Goal: Contribute content: Contribute content

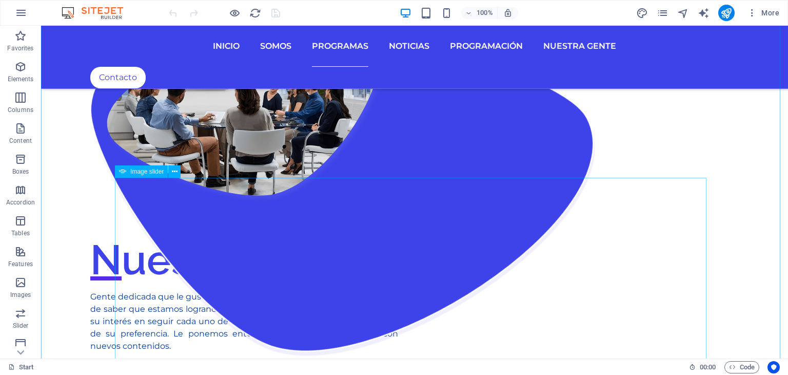
scroll to position [1334, 0]
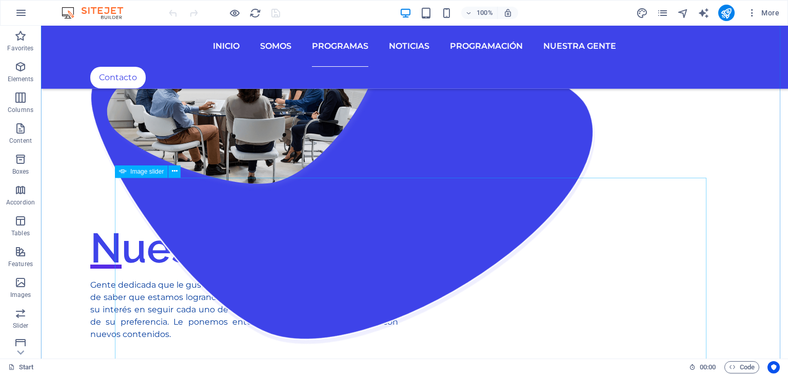
click at [152, 171] on span "Image slider" at bounding box center [146, 171] width 33 height 6
click at [159, 173] on span "Image slider" at bounding box center [146, 171] width 33 height 6
select select "ms"
select select "s"
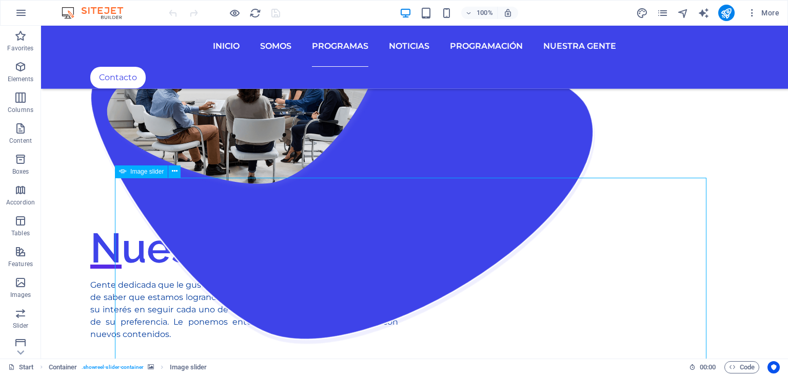
select select "progressive"
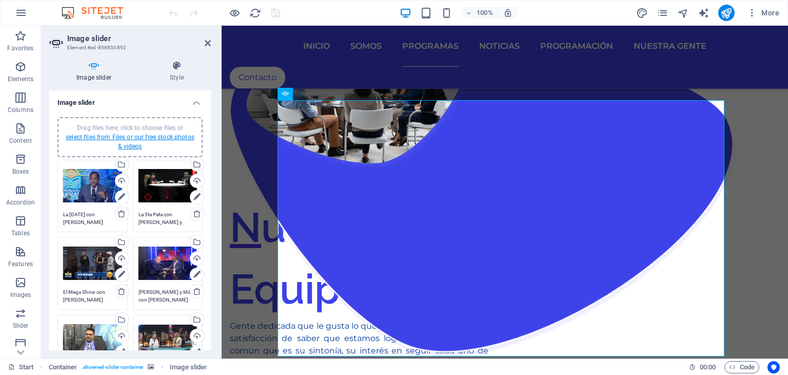
click at [141, 139] on link "select files from Files or our free stock photos & videos" at bounding box center [130, 141] width 129 height 16
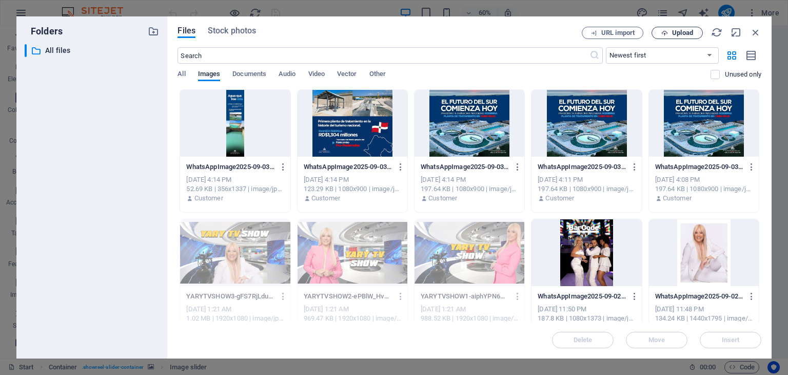
click at [683, 35] on span "Upload" at bounding box center [682, 33] width 21 height 6
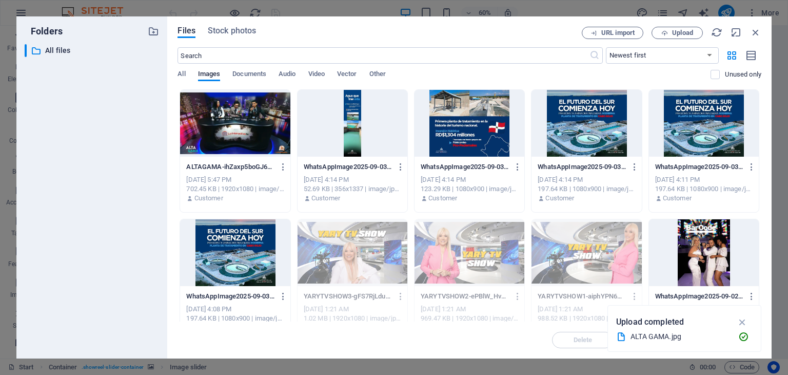
click at [242, 129] on div at bounding box center [235, 123] width 110 height 67
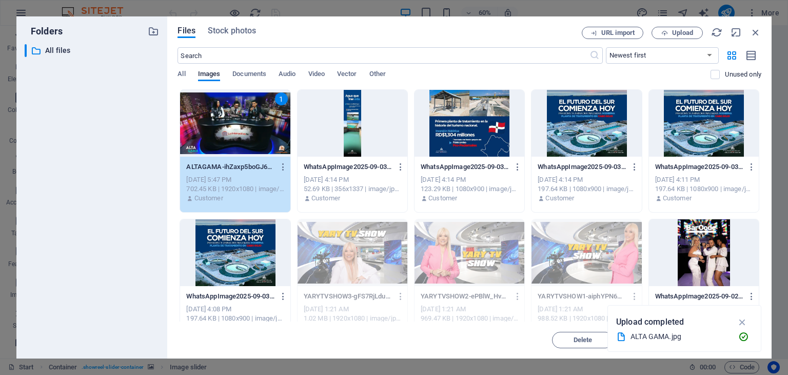
click at [242, 129] on div "1" at bounding box center [235, 123] width 110 height 67
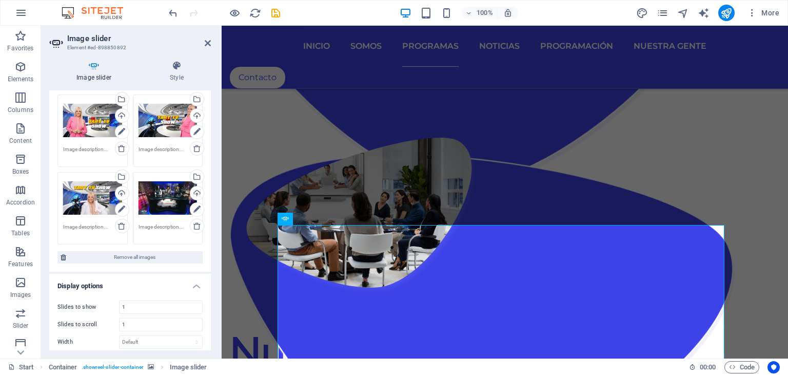
scroll to position [308, 0]
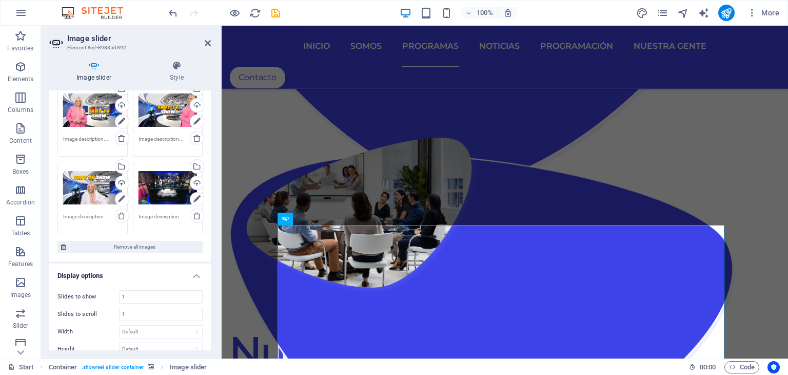
click at [160, 183] on div "Drag files here, click to choose files or select files from Files or our free s…" at bounding box center [168, 187] width 59 height 41
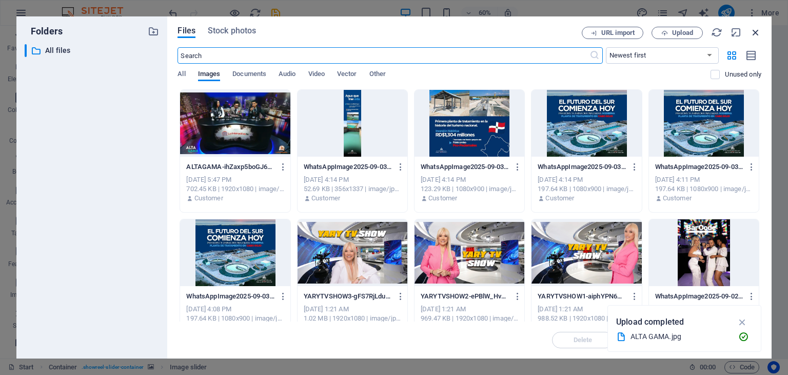
click at [760, 27] on icon "button" at bounding box center [755, 32] width 11 height 11
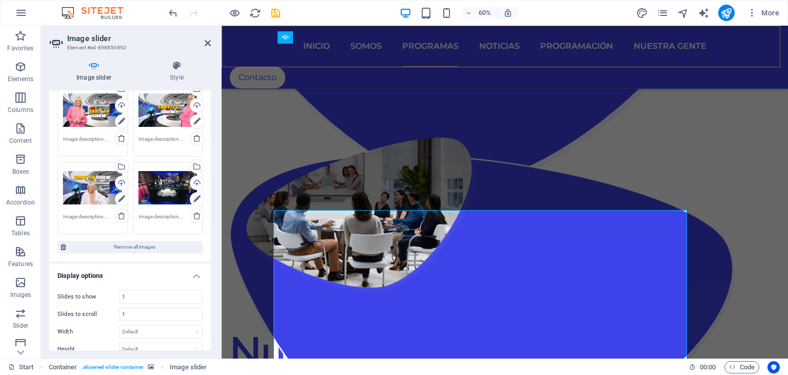
scroll to position [1389, 0]
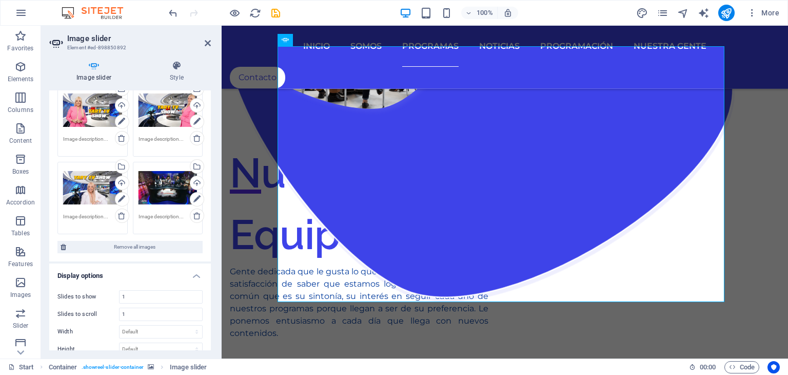
click at [169, 218] on textarea at bounding box center [168, 219] width 59 height 15
click at [177, 215] on textarea "Alta Gama con" at bounding box center [168, 219] width 59 height 15
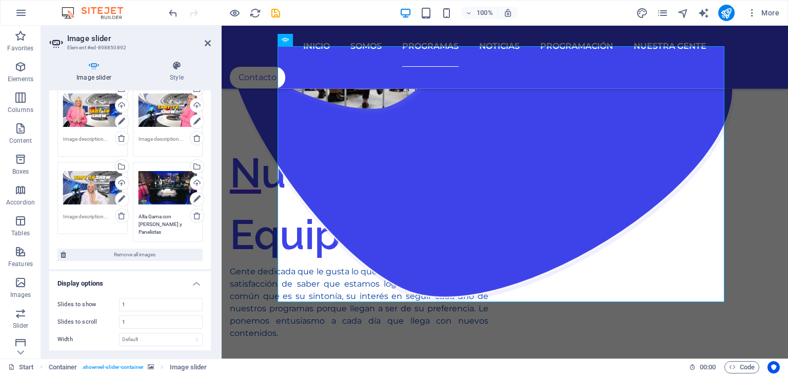
type textarea "Alta Gama con [PERSON_NAME] y Panelistas"
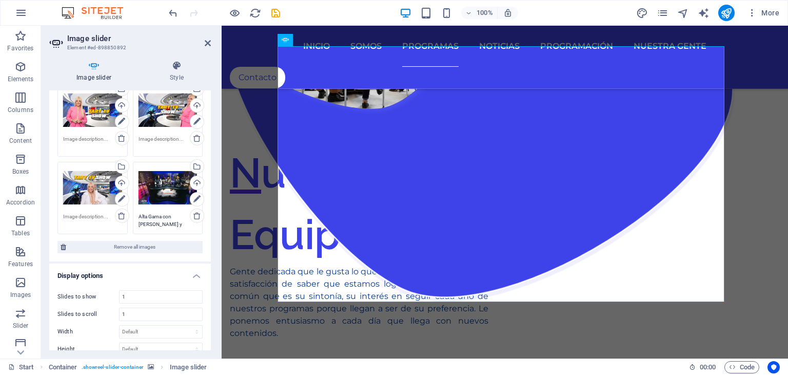
click at [341, 9] on div "100% More" at bounding box center [475, 13] width 617 height 16
click at [728, 15] on icon "publish" at bounding box center [726, 13] width 12 height 12
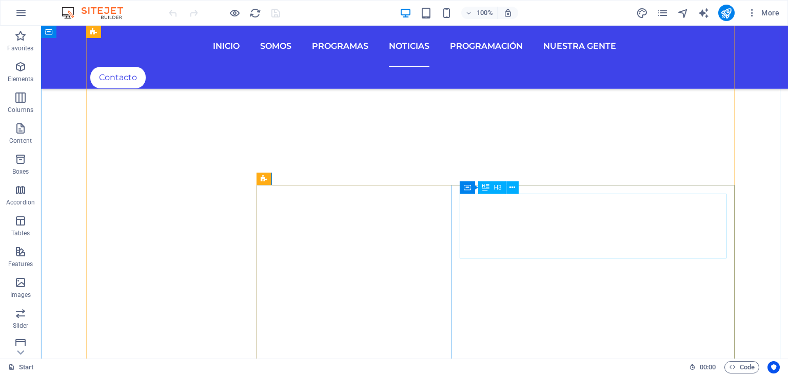
scroll to position [2822, 0]
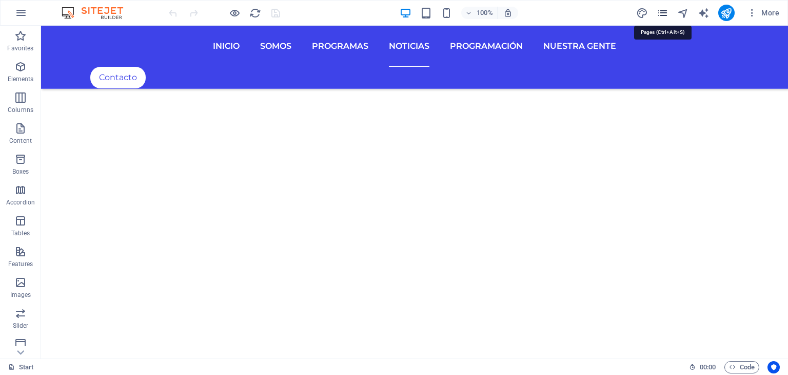
click at [663, 15] on icon "pages" at bounding box center [663, 13] width 12 height 12
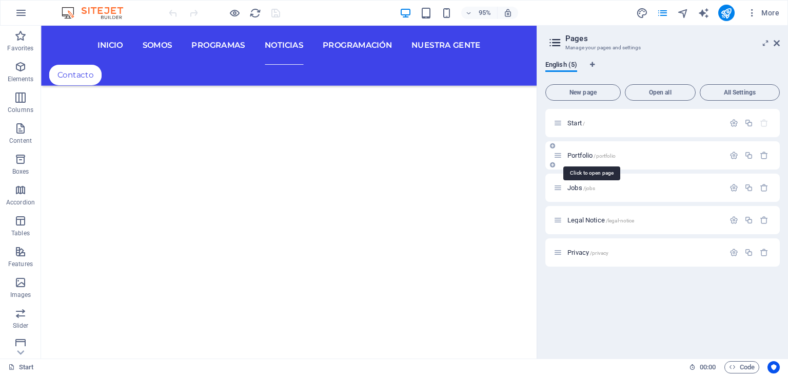
click at [577, 153] on span "Portfolio /portfolio" at bounding box center [592, 155] width 48 height 8
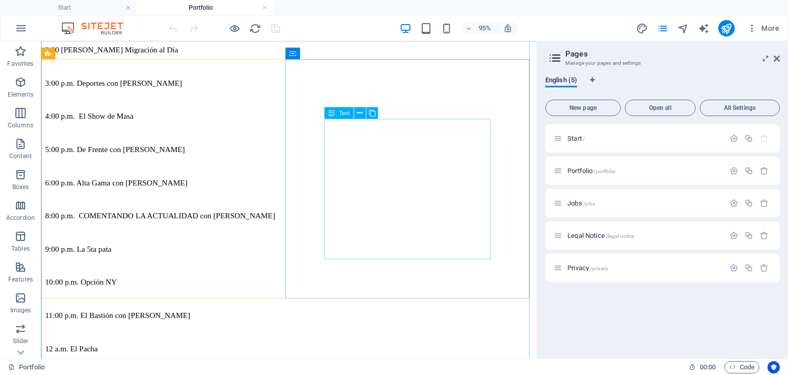
scroll to position [975, 0]
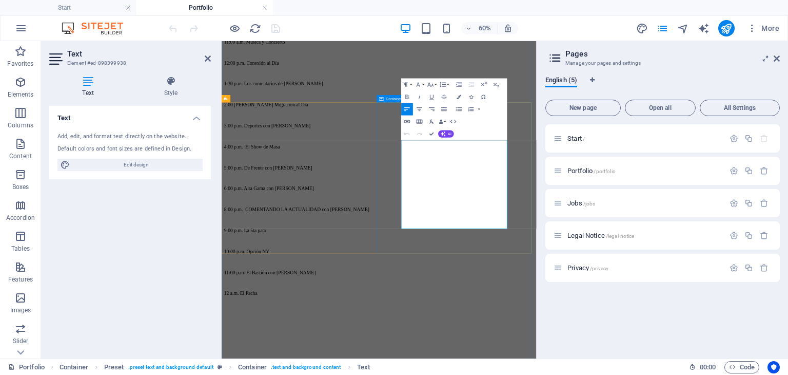
scroll to position [1027, 0]
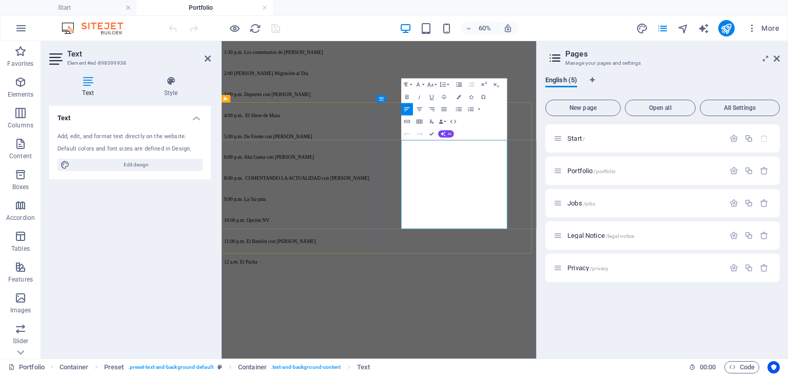
drag, startPoint x: 630, startPoint y: 226, endPoint x: 614, endPoint y: 226, distance: 15.4
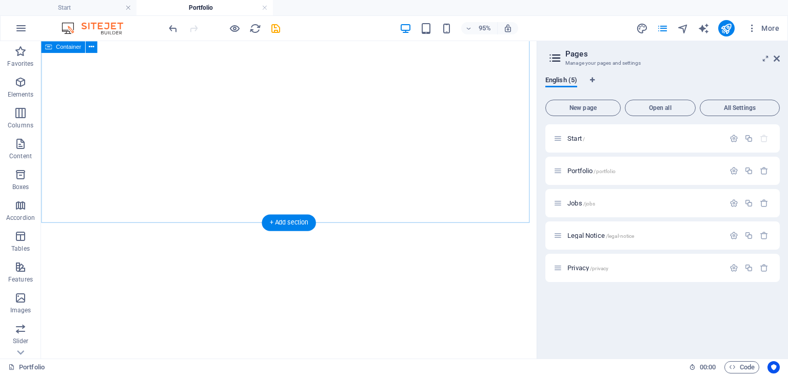
scroll to position [1539, 0]
click at [19, 79] on icon "button" at bounding box center [20, 82] width 12 height 12
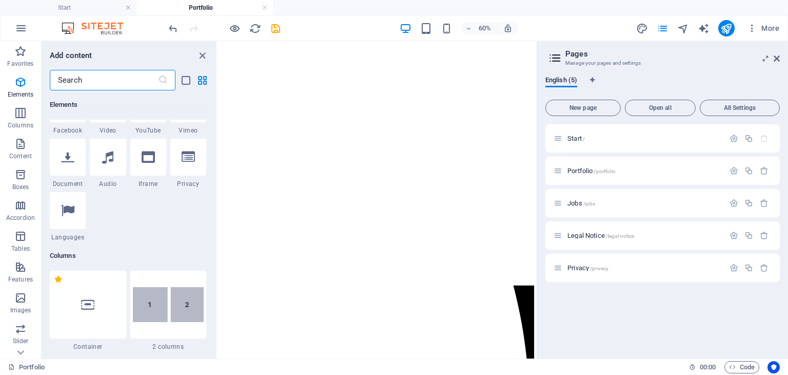
scroll to position [365, 0]
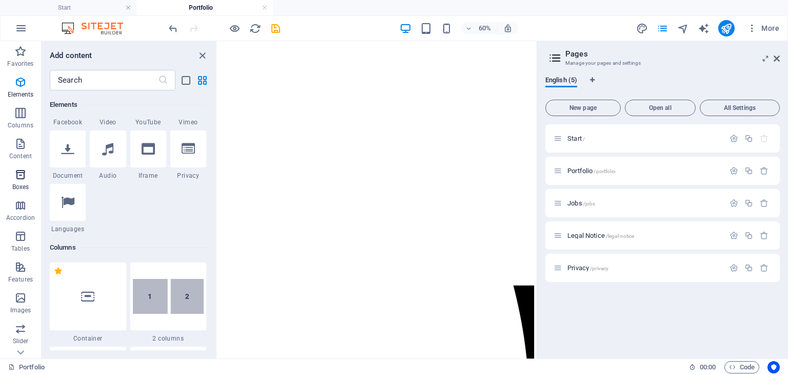
click at [18, 175] on icon "button" at bounding box center [20, 174] width 12 height 12
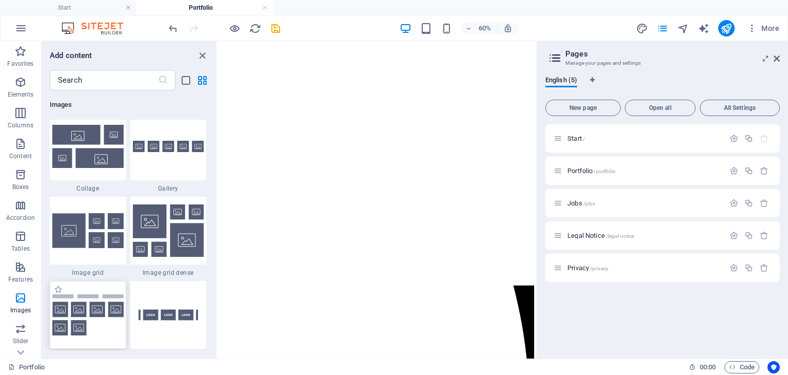
scroll to position [5293, 0]
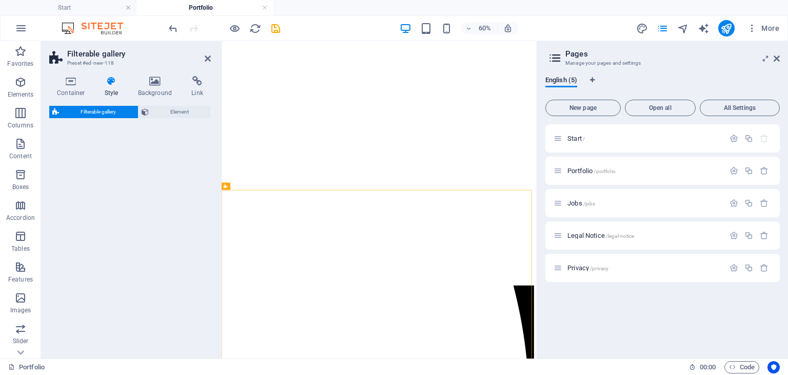
select select "rem"
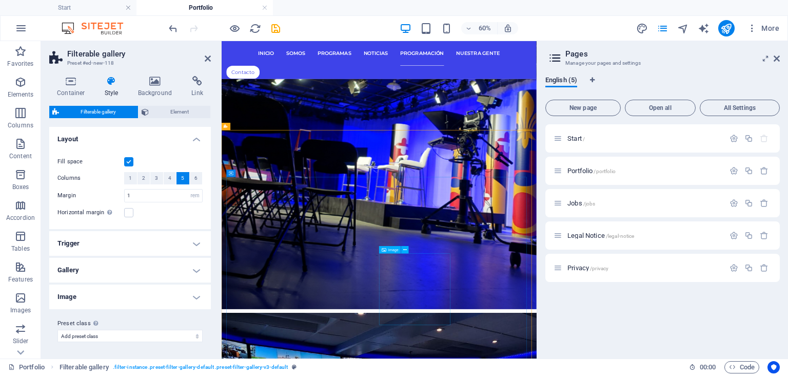
scroll to position [1599, 0]
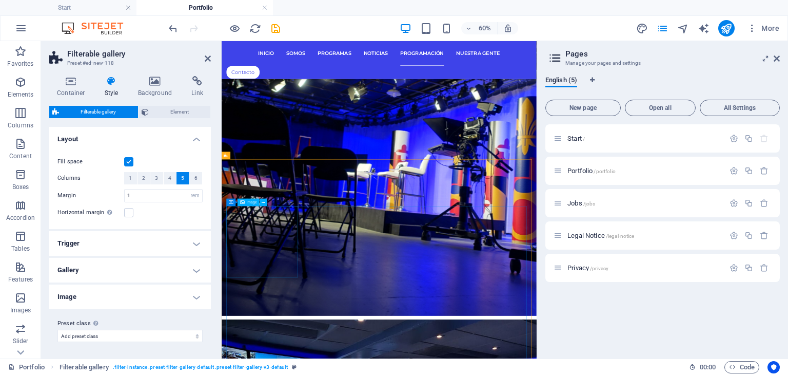
click at [252, 202] on span "Image" at bounding box center [252, 202] width 10 height 4
select select "%"
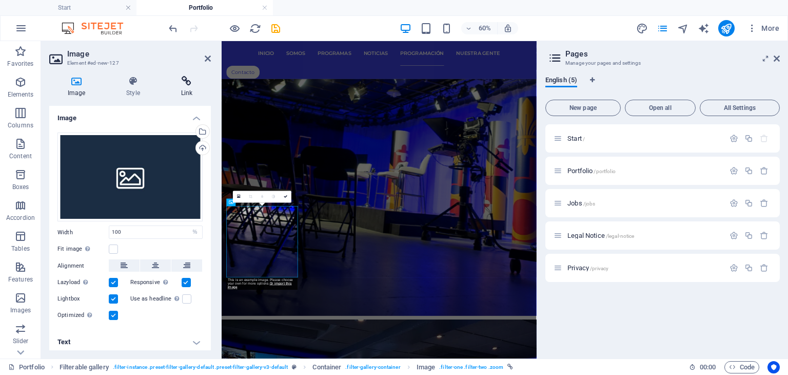
click at [187, 87] on h4 "Link" at bounding box center [187, 87] width 48 height 22
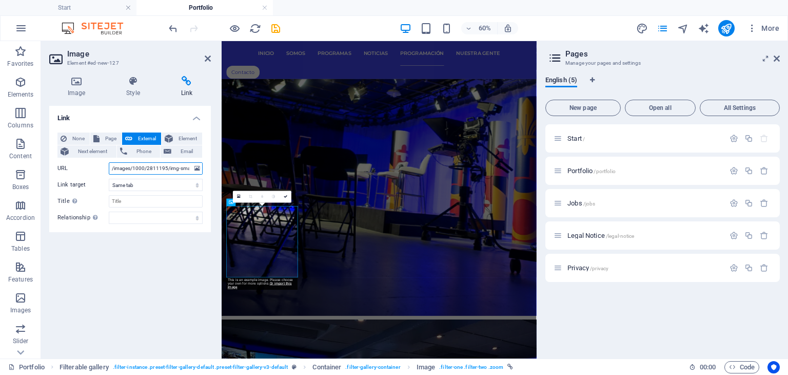
click at [131, 169] on input "/images/1000/2811195/img-small.jpg" at bounding box center [156, 168] width 94 height 12
drag, startPoint x: 190, startPoint y: 167, endPoint x: 97, endPoint y: 167, distance: 92.9
click at [97, 167] on div "URL /images/1000/2811195/img-small.jpg" at bounding box center [129, 168] width 145 height 12
paste input "[URL][DOMAIN_NAME]"
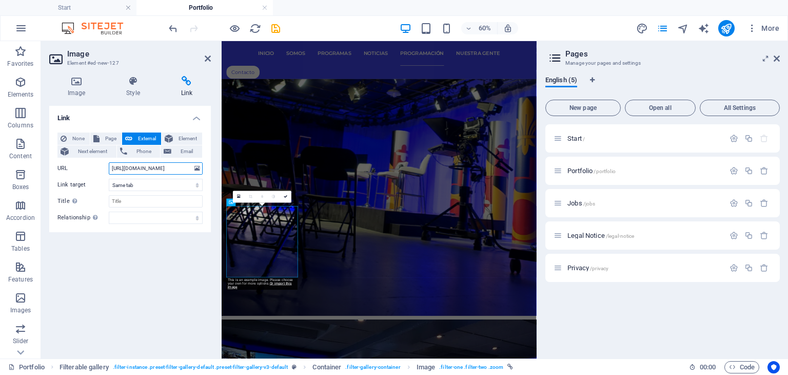
scroll to position [0, 51]
type input "[URL][DOMAIN_NAME]"
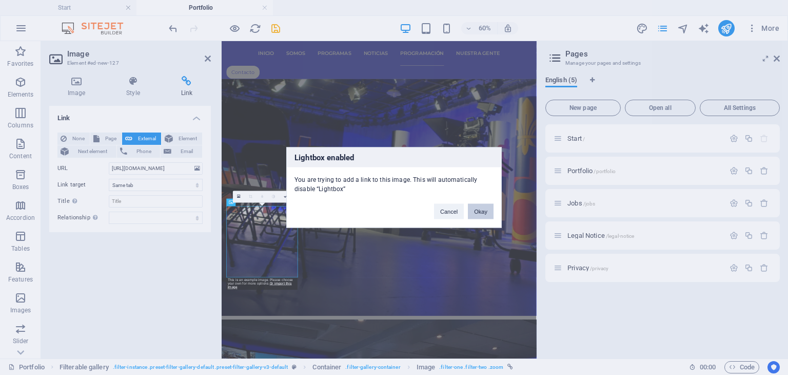
click at [480, 210] on button "Okay" at bounding box center [481, 211] width 26 height 15
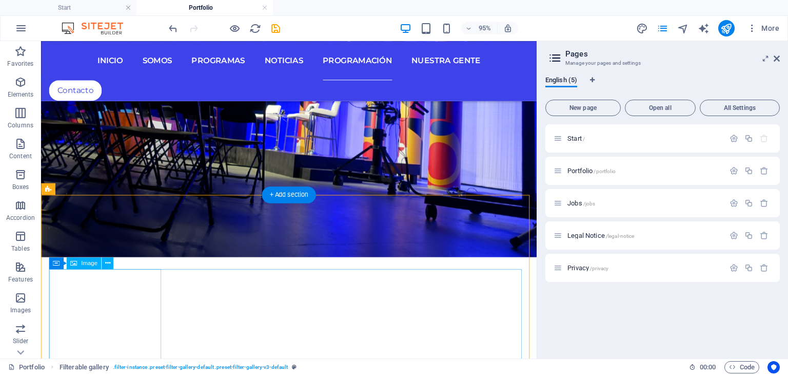
scroll to position [1650, 0]
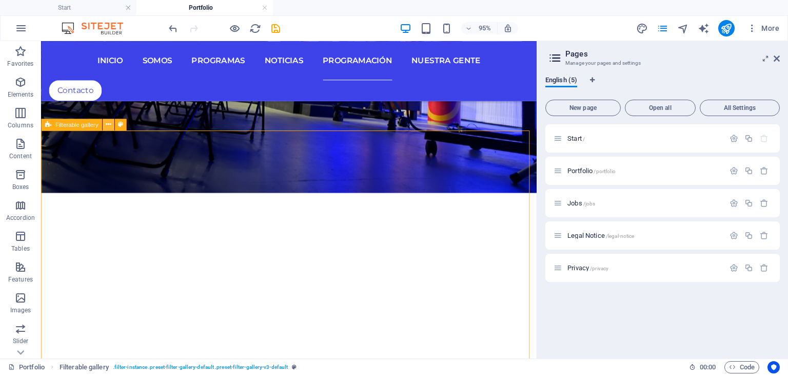
click at [109, 125] on icon at bounding box center [108, 125] width 5 height 10
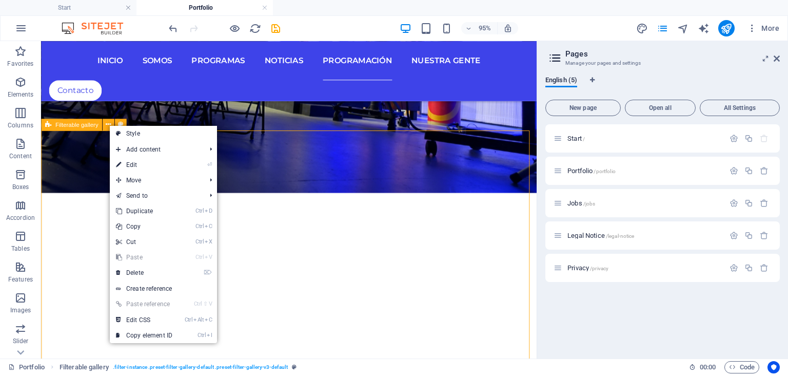
click at [85, 125] on span "Filterable gallery" at bounding box center [76, 125] width 43 height 6
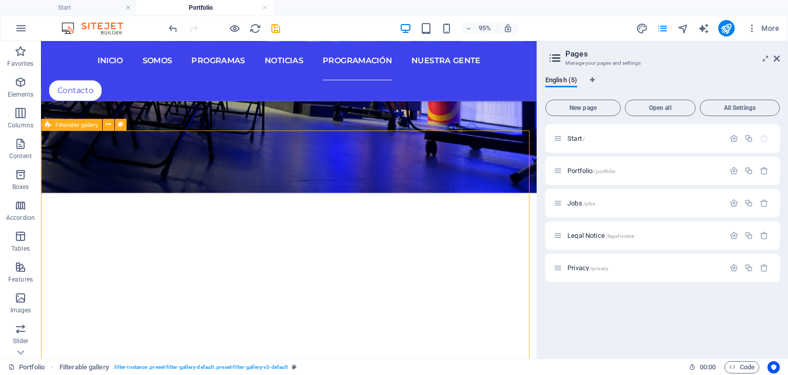
click at [85, 125] on span "Filterable gallery" at bounding box center [76, 125] width 43 height 6
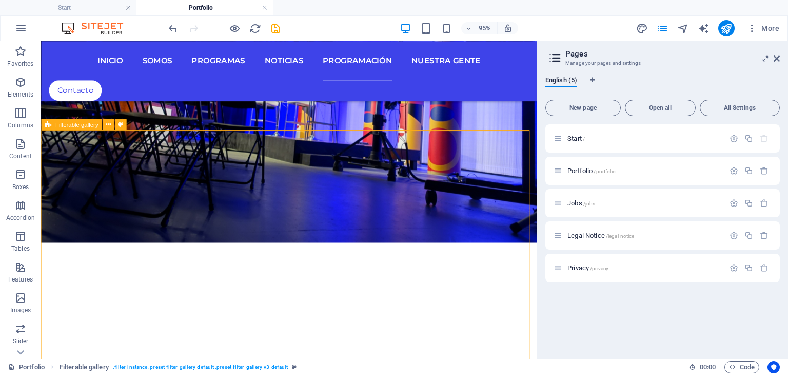
scroll to position [1702, 0]
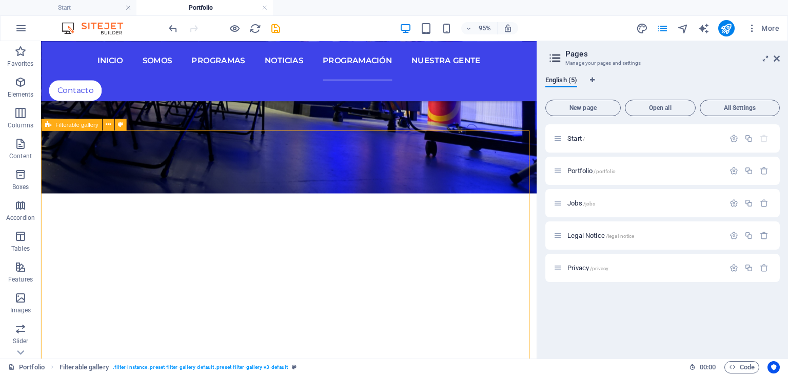
select select "rem"
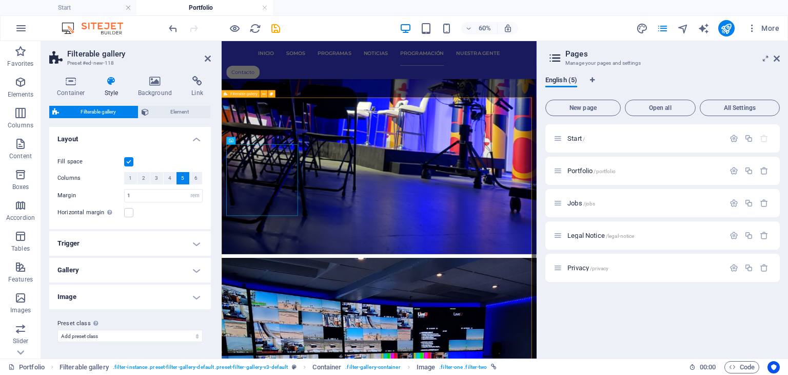
click at [271, 91] on icon at bounding box center [272, 93] width 4 height 7
click at [271, 93] on icon at bounding box center [272, 93] width 4 height 7
click at [262, 96] on button at bounding box center [264, 93] width 7 height 7
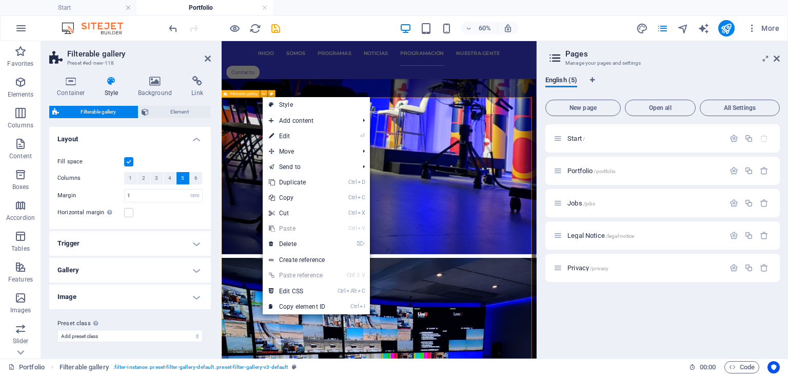
click at [251, 97] on div "Filterable gallery" at bounding box center [241, 93] width 38 height 7
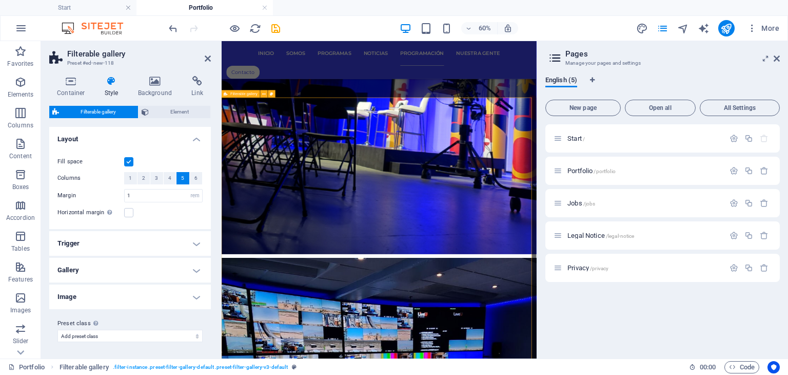
click at [247, 94] on span "Filterable gallery" at bounding box center [243, 94] width 27 height 4
click at [779, 58] on icon at bounding box center [777, 58] width 6 height 8
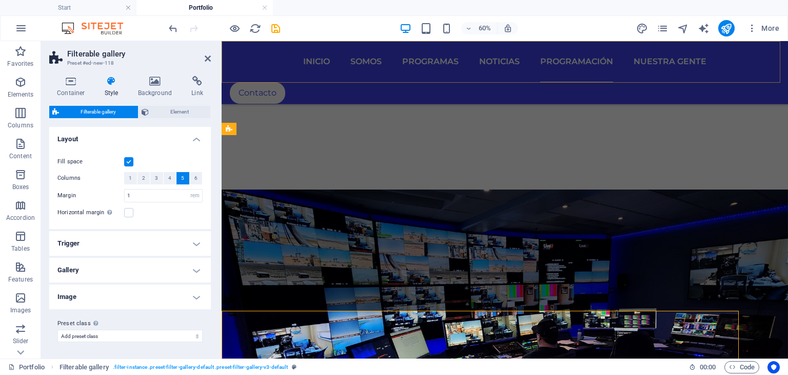
scroll to position [1527, 0]
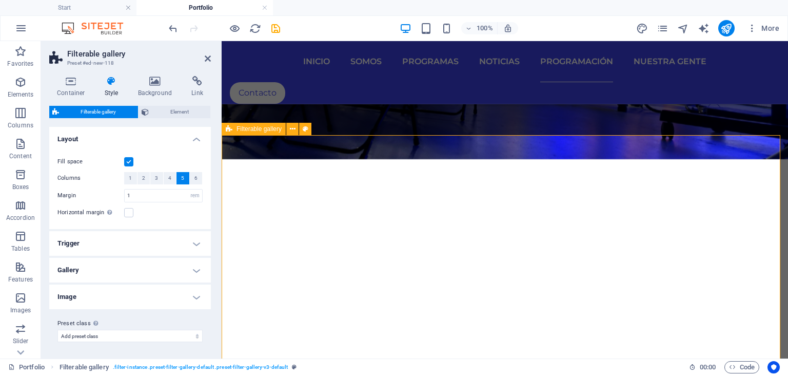
click at [231, 130] on icon at bounding box center [229, 129] width 7 height 12
click at [290, 131] on icon at bounding box center [293, 129] width 6 height 11
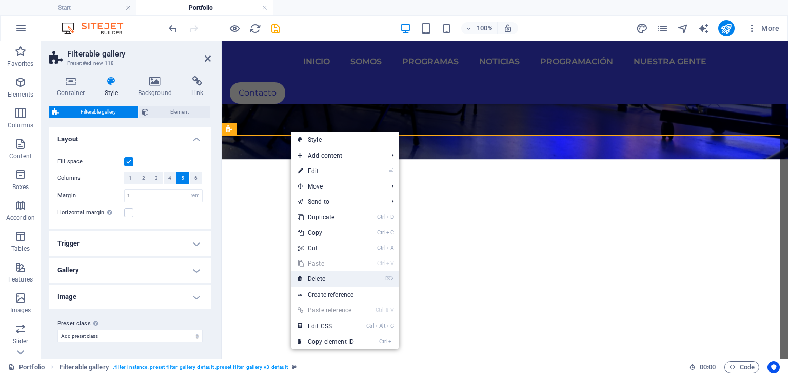
click at [324, 277] on link "⌦ Delete" at bounding box center [325, 278] width 69 height 15
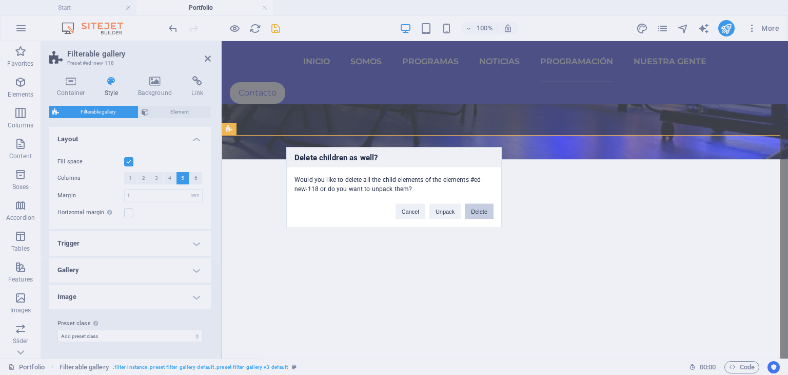
click at [480, 212] on button "Delete" at bounding box center [479, 211] width 29 height 15
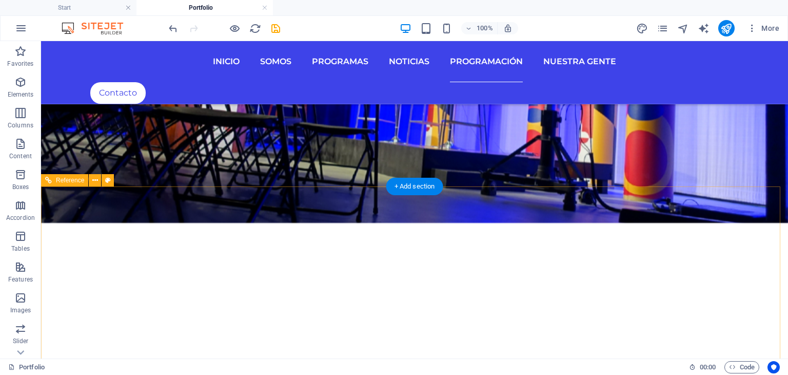
scroll to position [1515, 0]
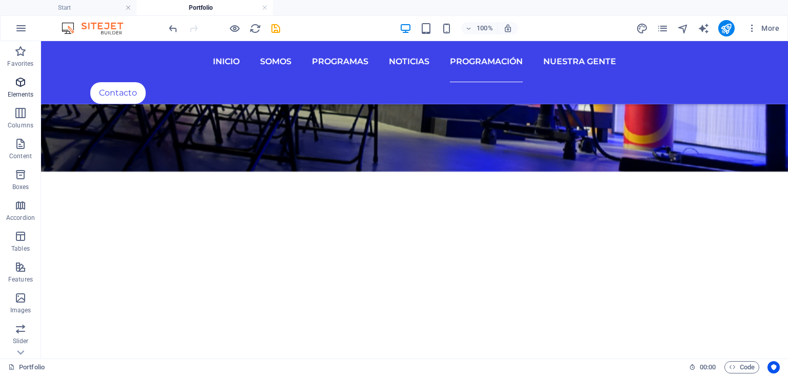
click at [16, 84] on icon "button" at bounding box center [20, 82] width 12 height 12
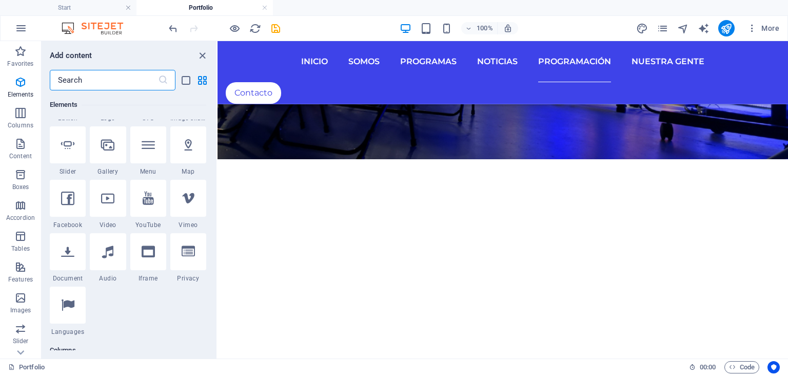
scroll to position [263, 0]
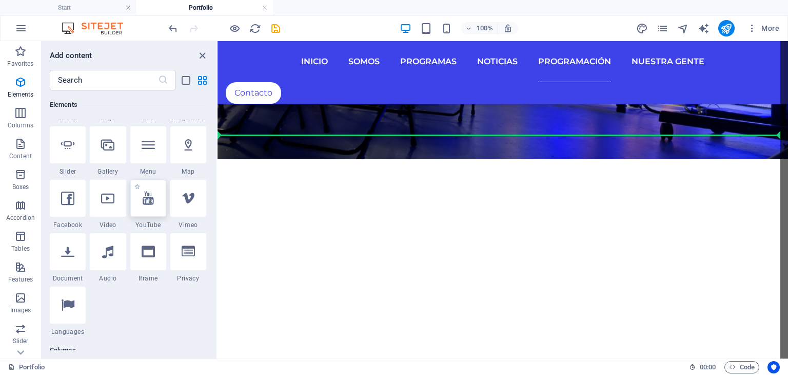
select select "ar16_9"
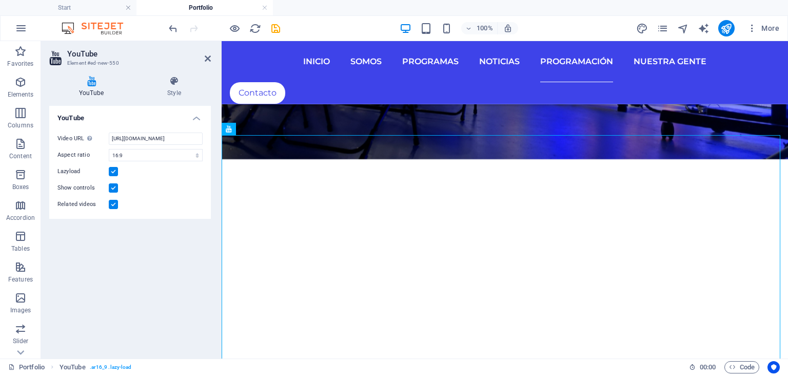
click at [92, 83] on icon at bounding box center [91, 81] width 84 height 10
click at [146, 136] on input "[URL][DOMAIN_NAME]" at bounding box center [156, 138] width 94 height 12
drag, startPoint x: 331, startPoint y: 179, endPoint x: 249, endPoint y: 138, distance: 91.6
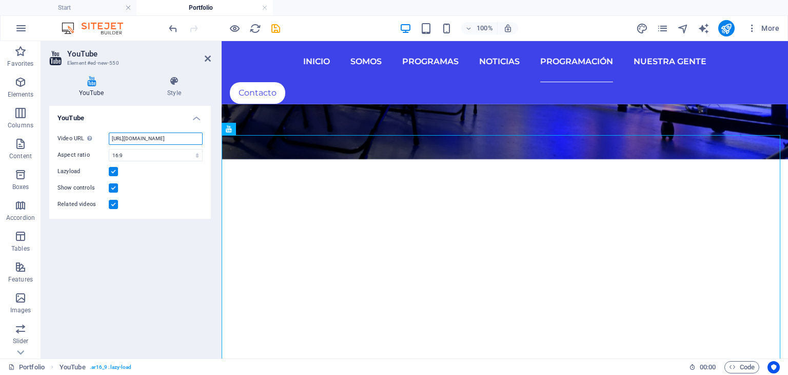
paste input "[DOMAIN_NAME][URL]"
type input "[URL][DOMAIN_NAME]"
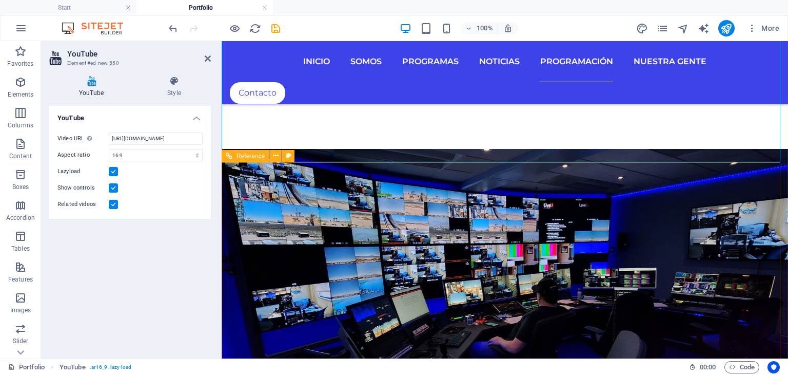
scroll to position [1732, 0]
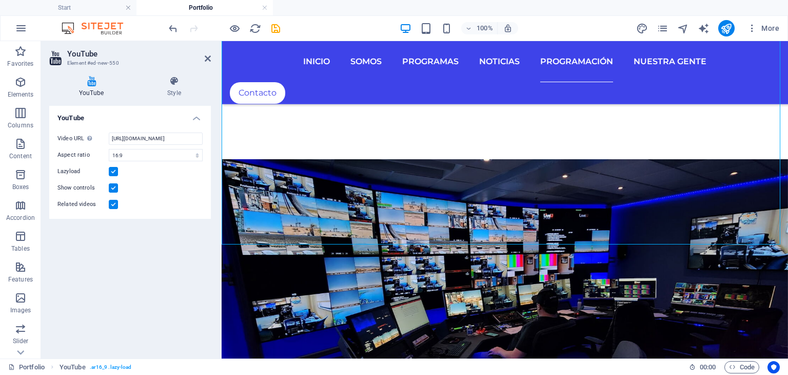
click at [138, 244] on div "YouTube Video URL Insert (or paste) a video URL. [URL][DOMAIN_NAME] Aspect rati…" at bounding box center [130, 228] width 162 height 244
click at [14, 82] on icon "button" at bounding box center [20, 82] width 12 height 12
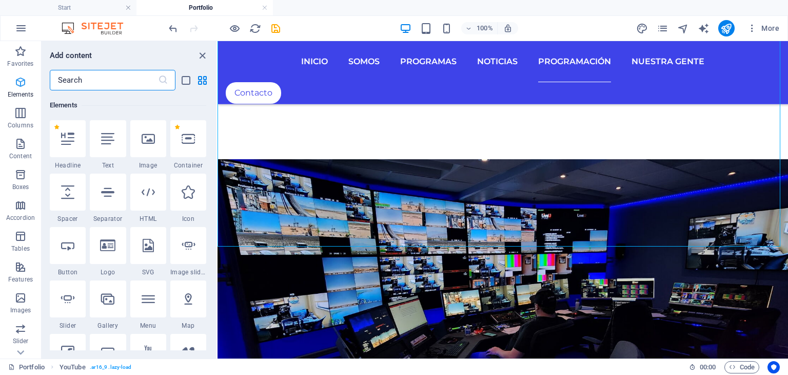
scroll to position [109, 0]
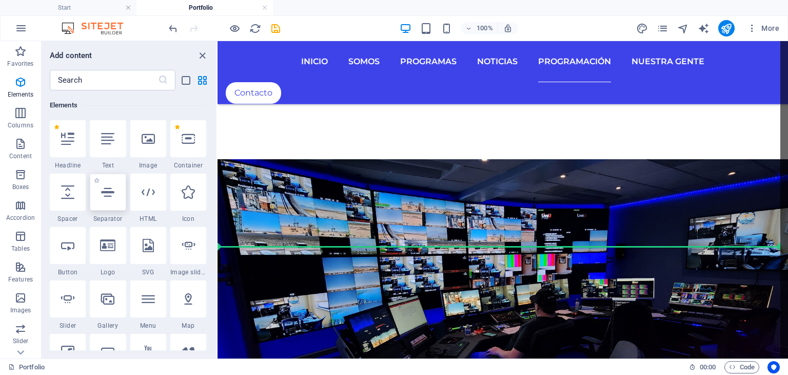
select select "%"
select select "px"
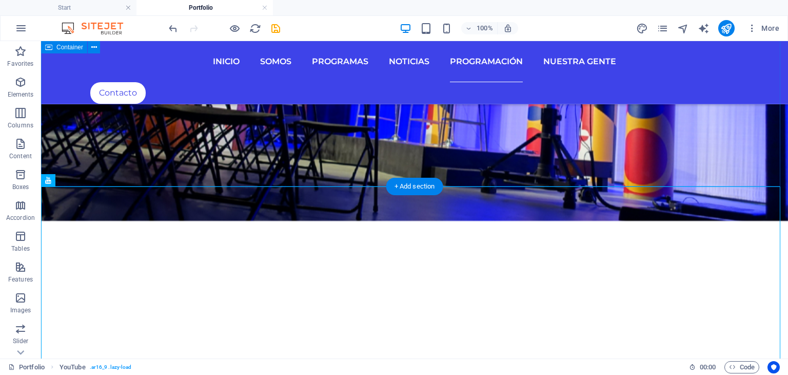
scroll to position [1463, 0]
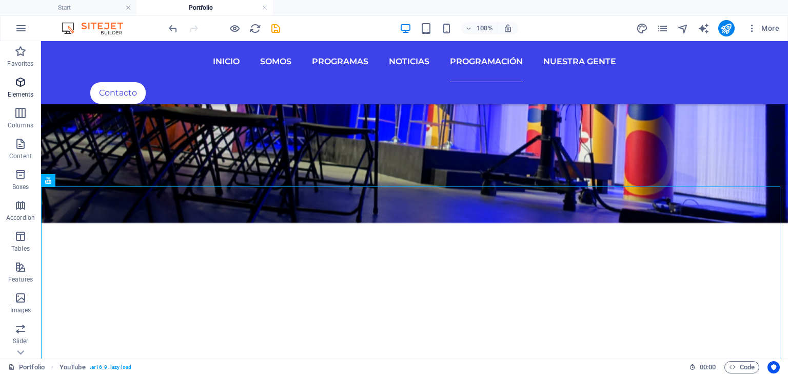
click at [19, 85] on icon "button" at bounding box center [20, 82] width 12 height 12
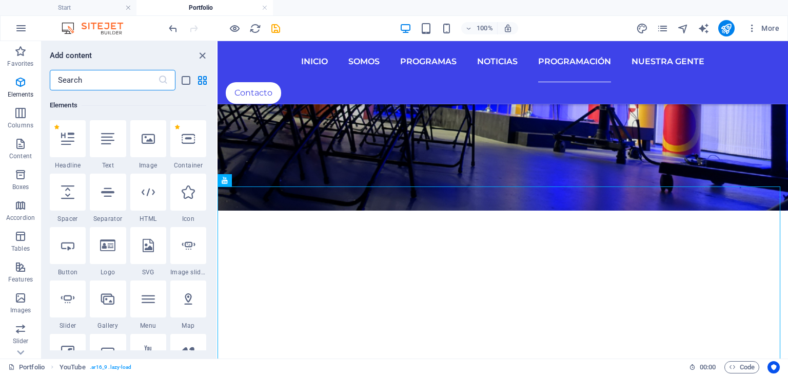
scroll to position [109, 0]
click at [236, 181] on span "YouTube" at bounding box center [244, 180] width 24 height 6
select select "ar16_9"
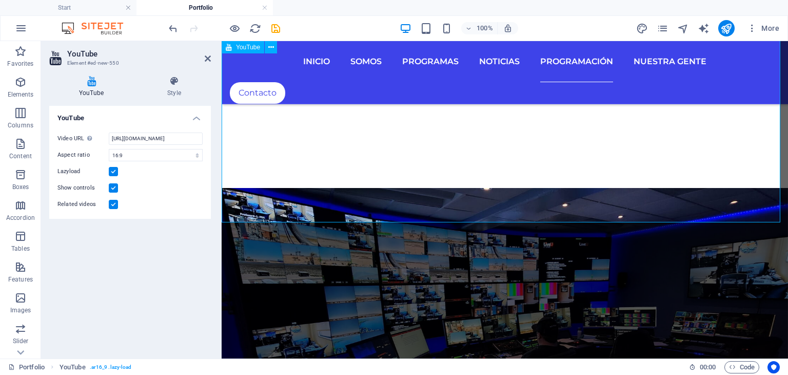
scroll to position [1784, 0]
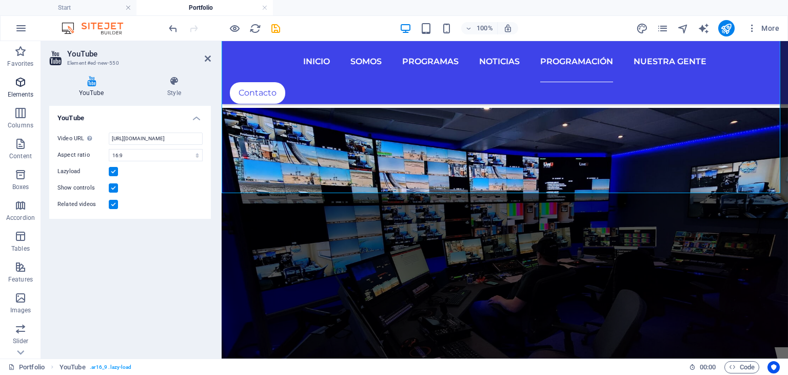
click at [16, 84] on icon "button" at bounding box center [20, 82] width 12 height 12
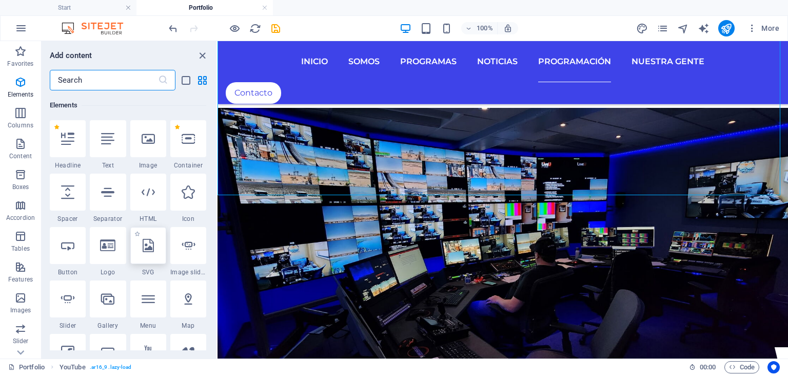
scroll to position [211, 0]
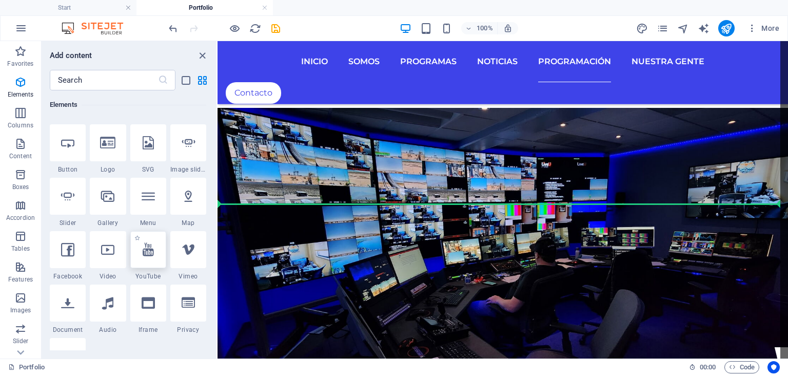
select select "ar16_9"
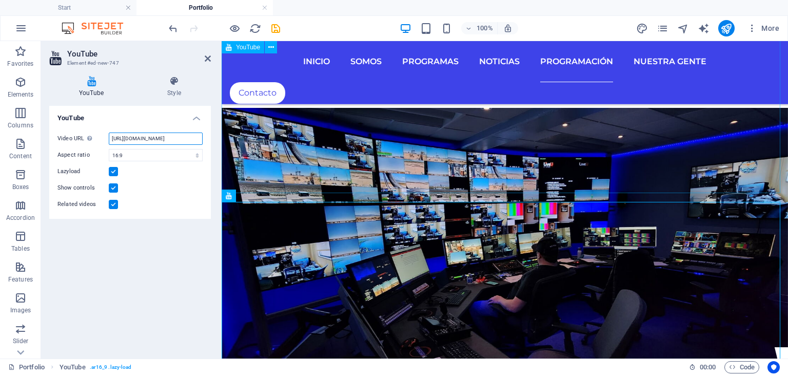
scroll to position [0, 26]
drag, startPoint x: 337, startPoint y: 177, endPoint x: 363, endPoint y: 145, distance: 41.2
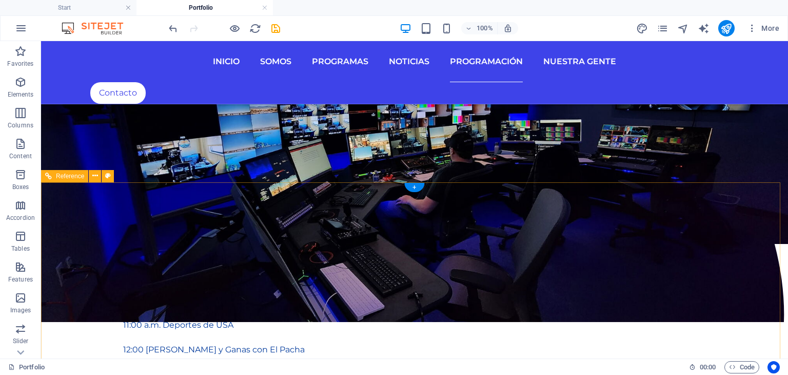
scroll to position [1874, 0]
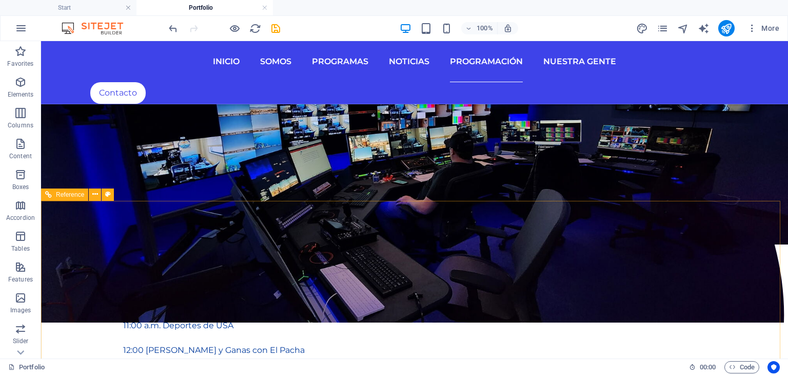
click at [65, 196] on span "Reference" at bounding box center [70, 194] width 28 height 6
click at [28, 79] on span "Elements" at bounding box center [20, 88] width 41 height 25
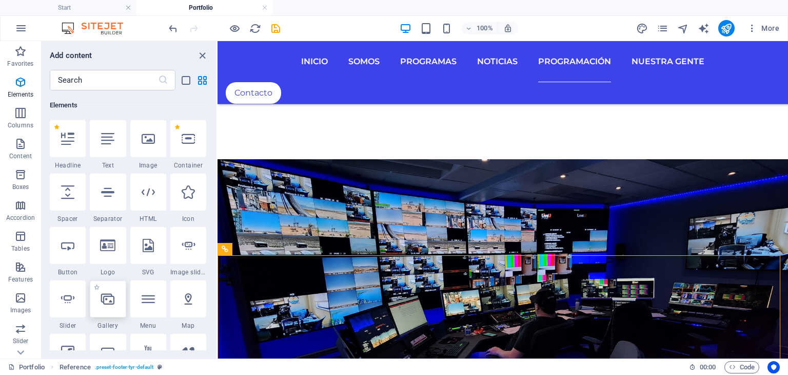
scroll to position [211, 0]
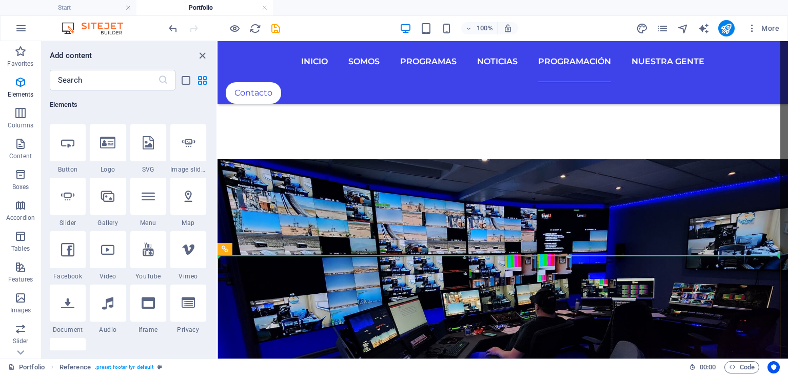
select select "ar16_9"
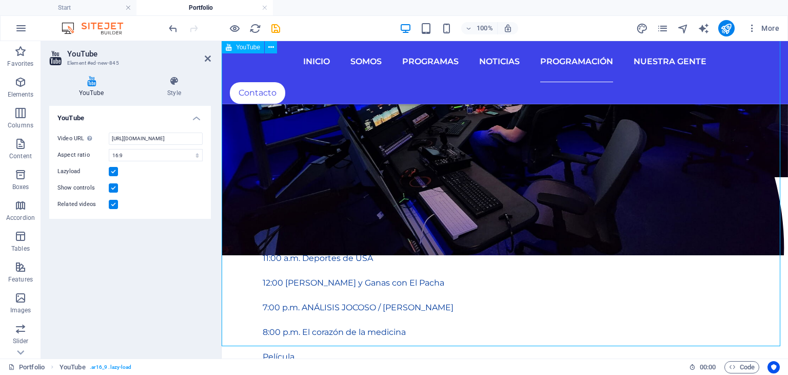
scroll to position [1942, 0]
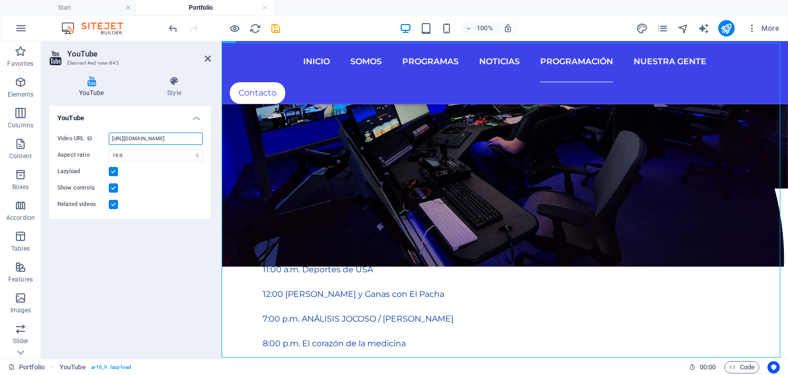
click at [186, 138] on input "[URL][DOMAIN_NAME]" at bounding box center [156, 138] width 94 height 12
drag, startPoint x: 334, startPoint y: 179, endPoint x: 258, endPoint y: 142, distance: 84.7
paste input "[DOMAIN_NAME][URL]"
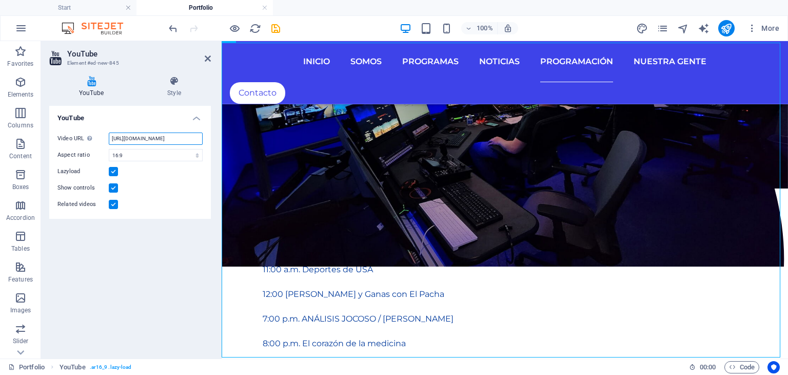
scroll to position [0, 31]
type input "[URL][DOMAIN_NAME]"
click at [162, 256] on div "YouTube Video URL Insert (or paste) a video URL. [URL][DOMAIN_NAME] Aspect rati…" at bounding box center [130, 228] width 162 height 244
click at [205, 56] on icon at bounding box center [208, 58] width 6 height 8
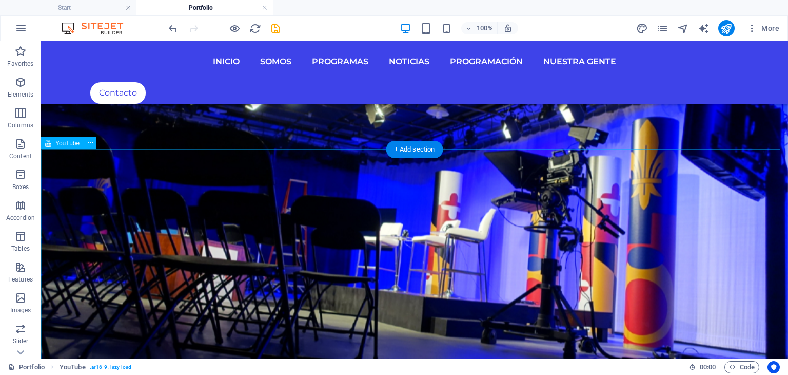
scroll to position [1314, 0]
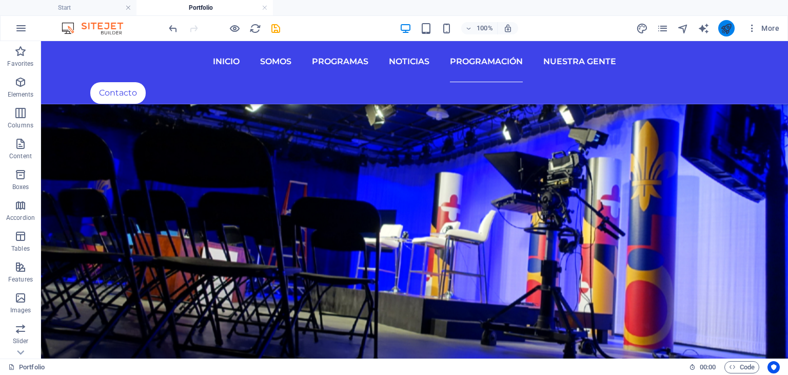
click at [725, 23] on icon "publish" at bounding box center [726, 29] width 12 height 12
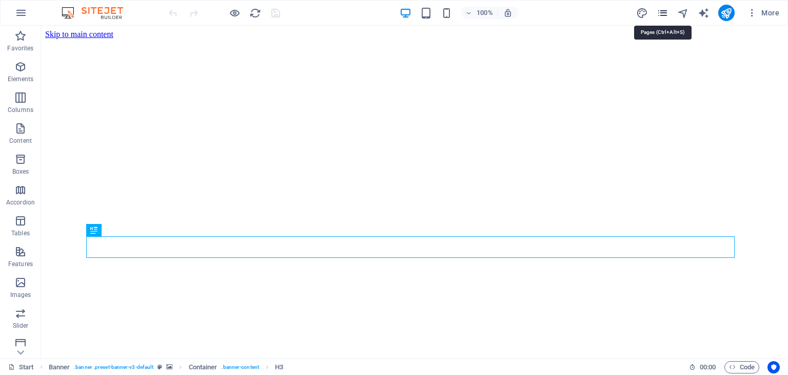
click at [667, 12] on icon "pages" at bounding box center [663, 13] width 12 height 12
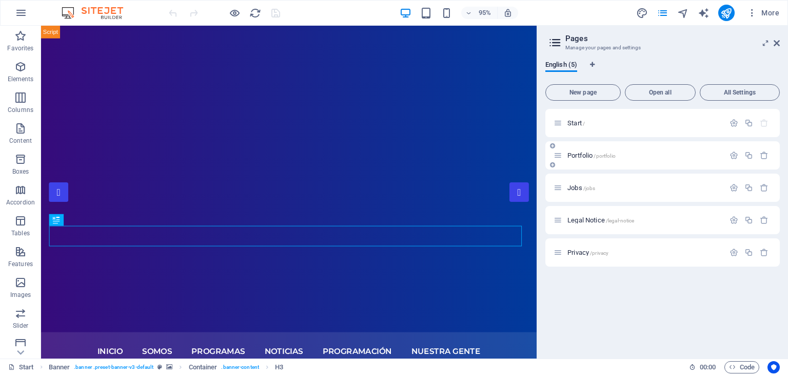
click at [587, 159] on div "Portfolio /portfolio" at bounding box center [639, 155] width 171 height 12
click at [578, 151] on span "Portfolio /portfolio" at bounding box center [592, 155] width 48 height 8
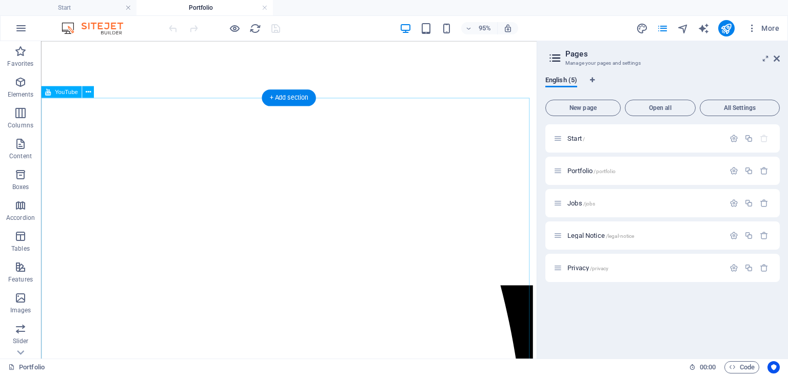
scroll to position [1591, 0]
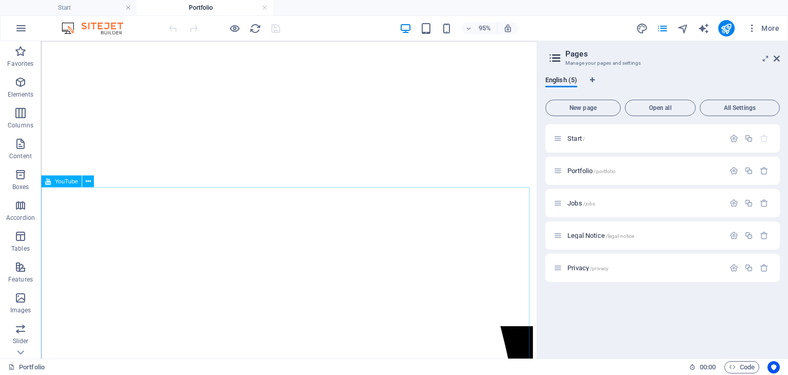
click at [71, 183] on span "YouTube" at bounding box center [66, 181] width 23 height 6
select select "ar16_9"
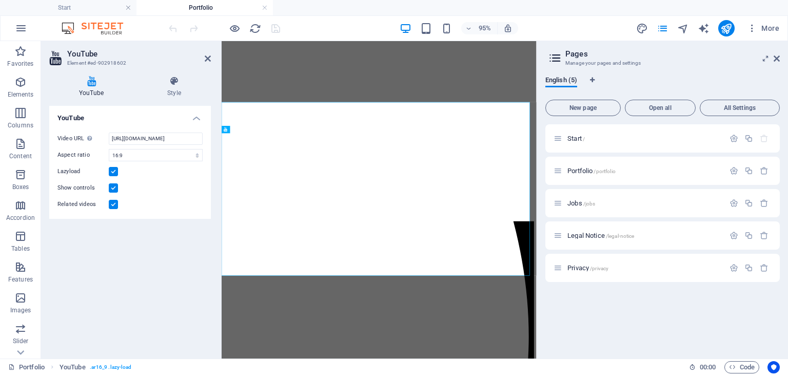
scroll to position [1643, 0]
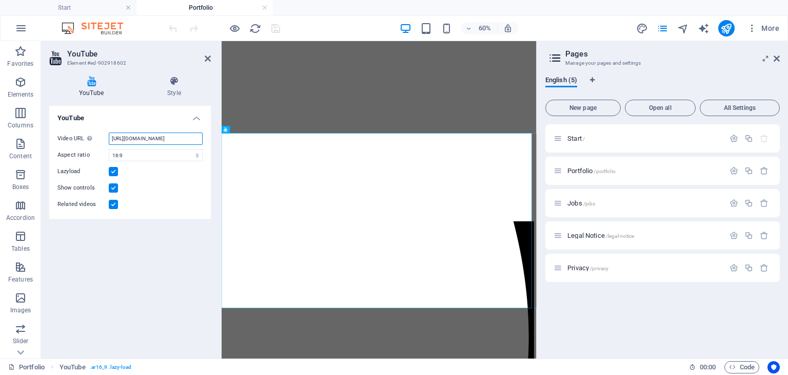
click at [135, 135] on input "https://www.youtube.com/watch?v=Qq4Ag9PlMh8" at bounding box center [156, 138] width 94 height 12
drag, startPoint x: 177, startPoint y: 140, endPoint x: 207, endPoint y: 140, distance: 30.3
click at [207, 140] on div "Video URL Insert (or paste) a video URL. https://www.youtube.com/watch?v=Qq4Ag9…" at bounding box center [130, 171] width 162 height 94
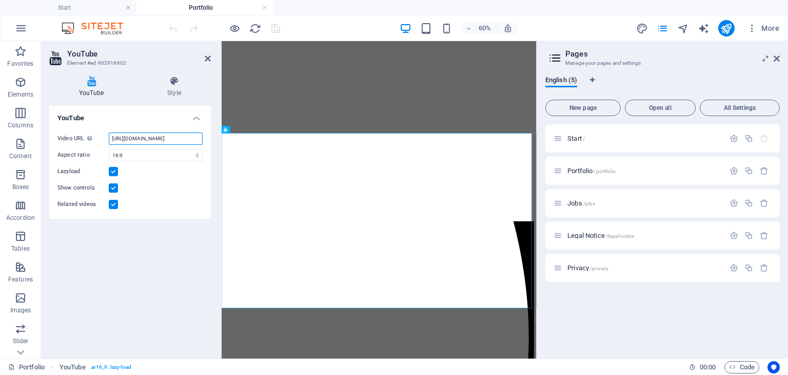
drag, startPoint x: 189, startPoint y: 140, endPoint x: 71, endPoint y: 140, distance: 118.0
click at [71, 140] on div "Video URL Insert (or paste) a video URL. https://www.youtube.com/wa" at bounding box center [129, 138] width 145 height 12
paste input "[DOMAIN_NAME][URL]"
type input "[URL][DOMAIN_NAME]"
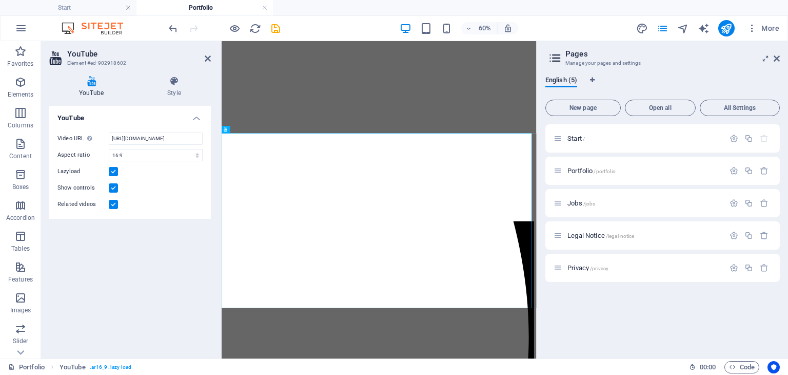
scroll to position [0, 0]
click at [105, 266] on div "YouTube Video URL Insert (or paste) a video URL. [URL][DOMAIN_NAME] Aspect rati…" at bounding box center [130, 228] width 162 height 244
click at [729, 29] on icon "publish" at bounding box center [726, 29] width 12 height 12
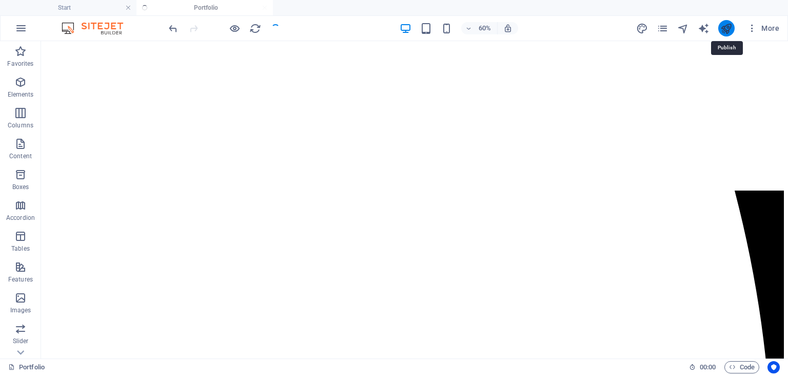
scroll to position [1455, 0]
